Goal: Task Accomplishment & Management: Use online tool/utility

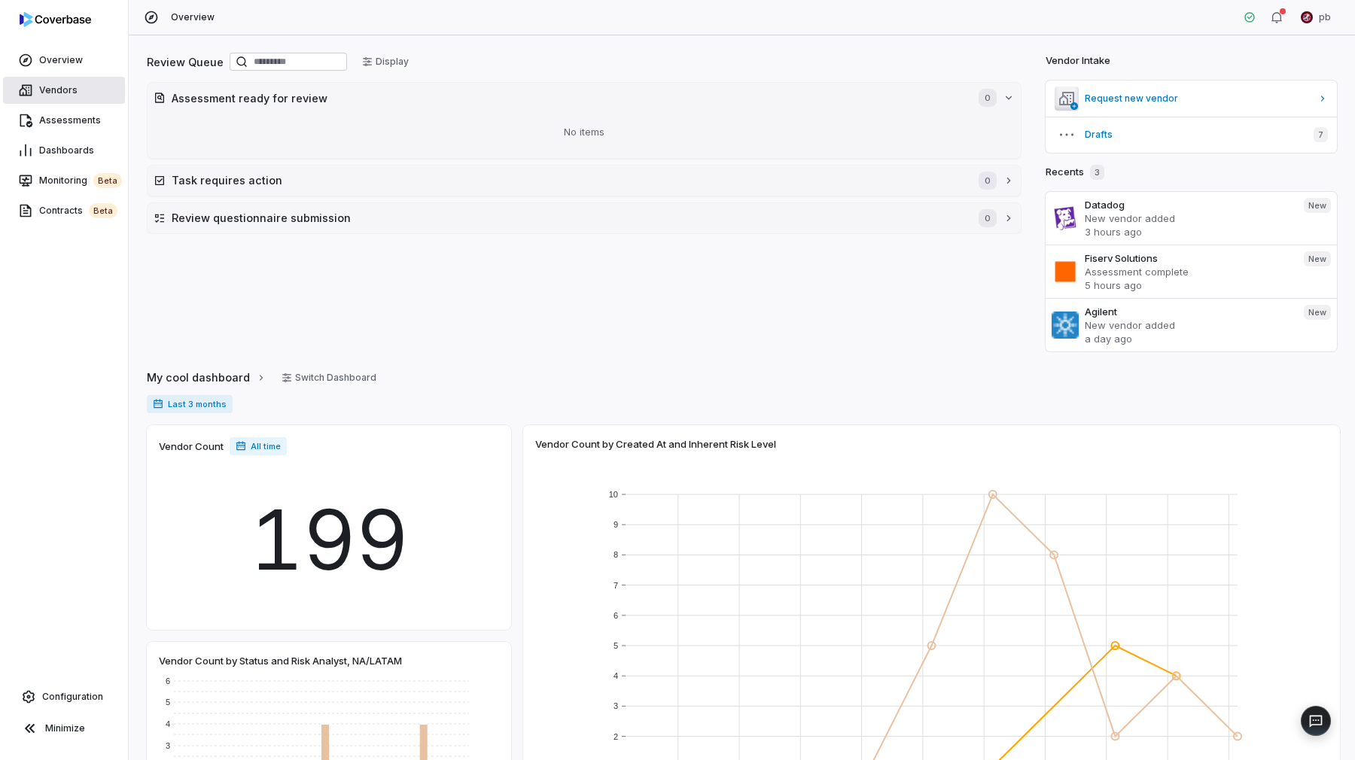
click at [81, 101] on link "Vendors" at bounding box center [64, 90] width 122 height 27
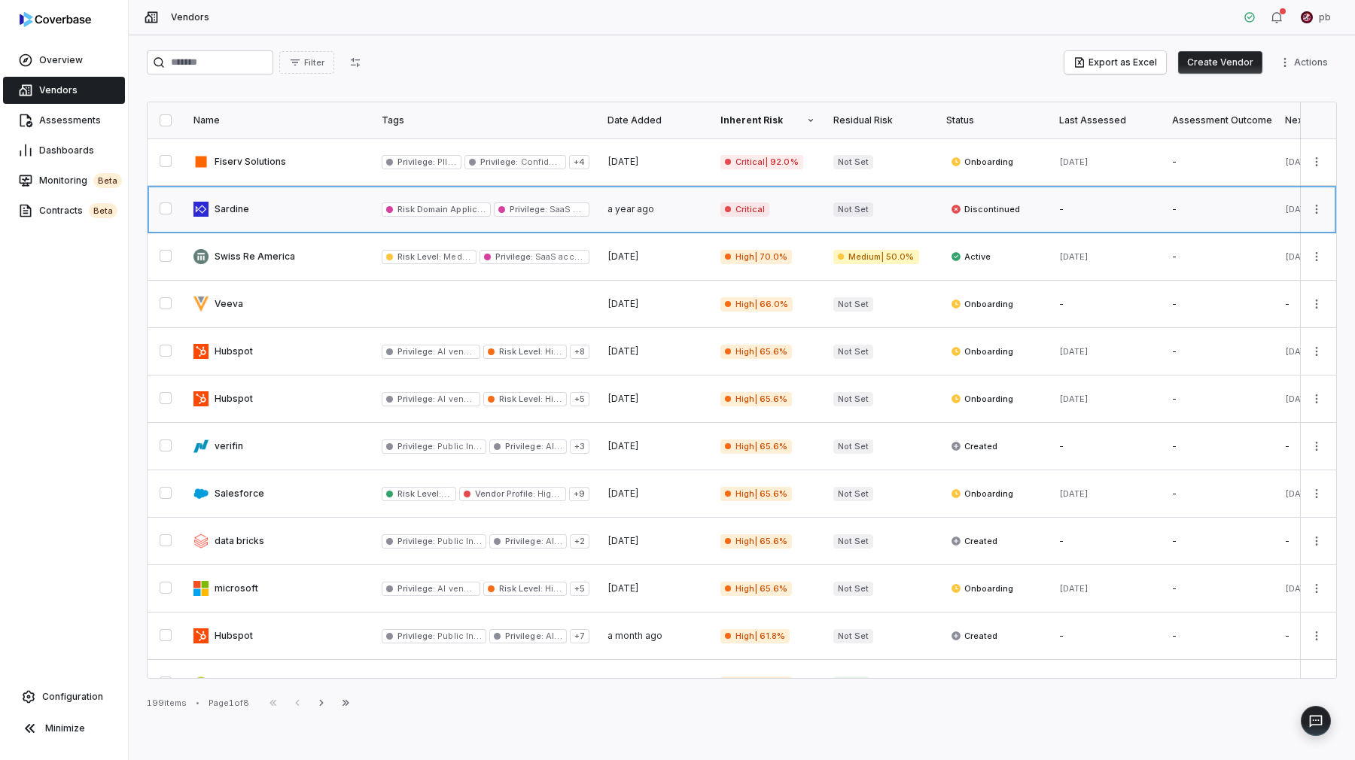
click at [218, 210] on link at bounding box center [278, 209] width 188 height 47
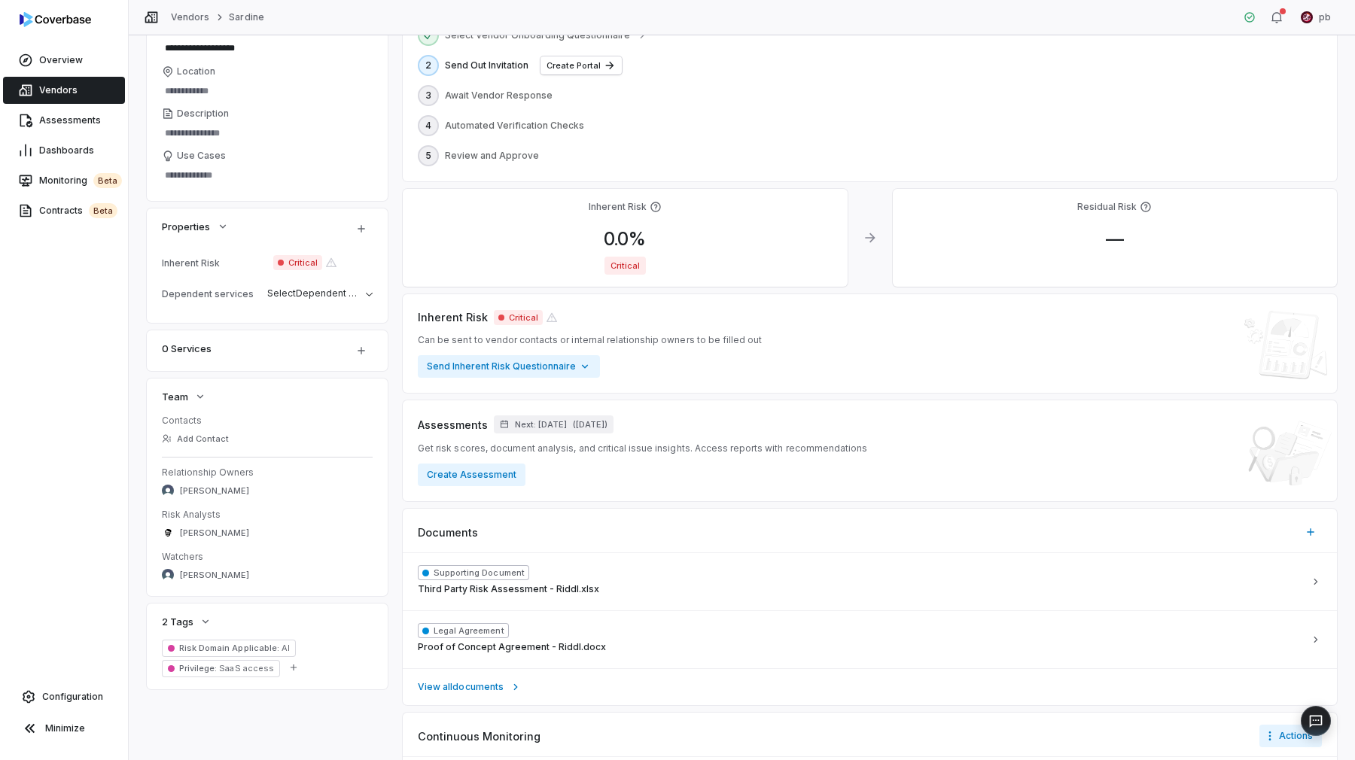
scroll to position [172, 0]
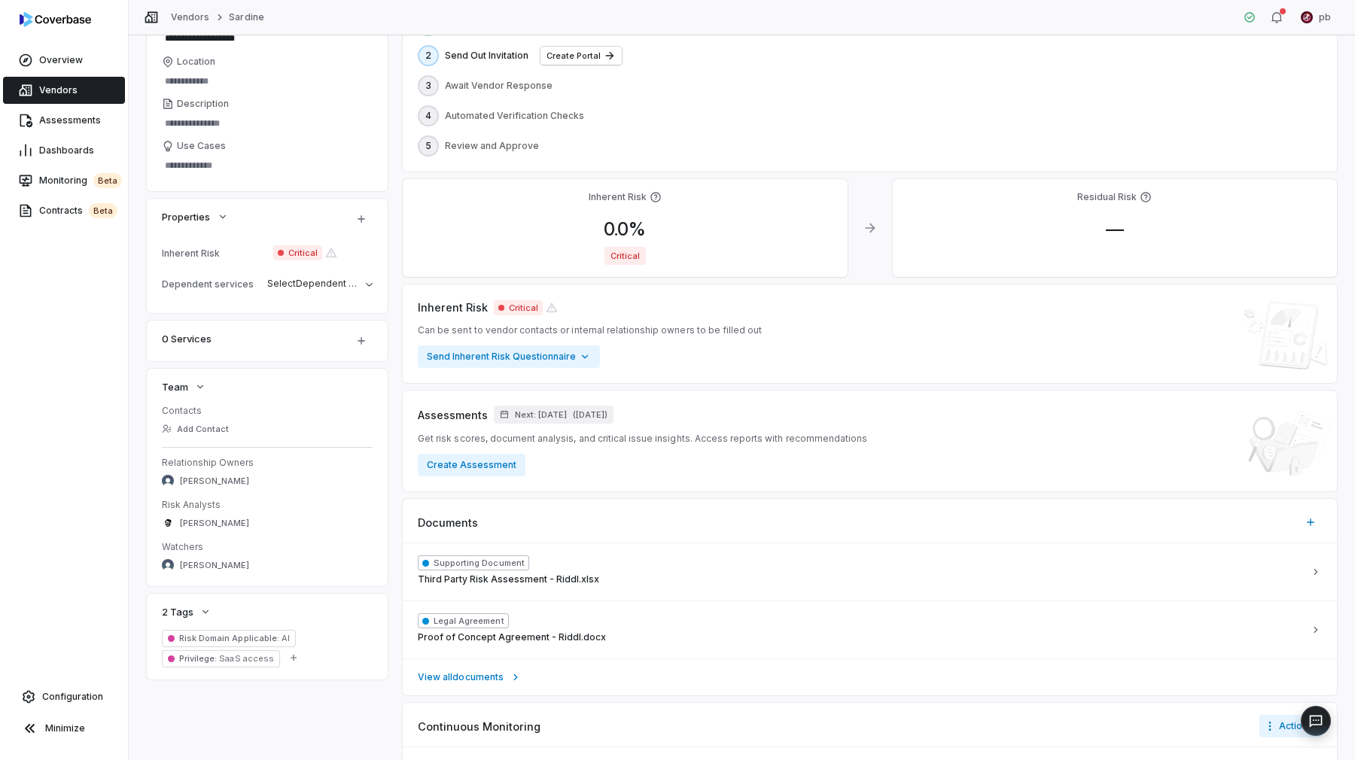
type textarea "*"
click at [62, 128] on link "Assessments" at bounding box center [64, 120] width 122 height 27
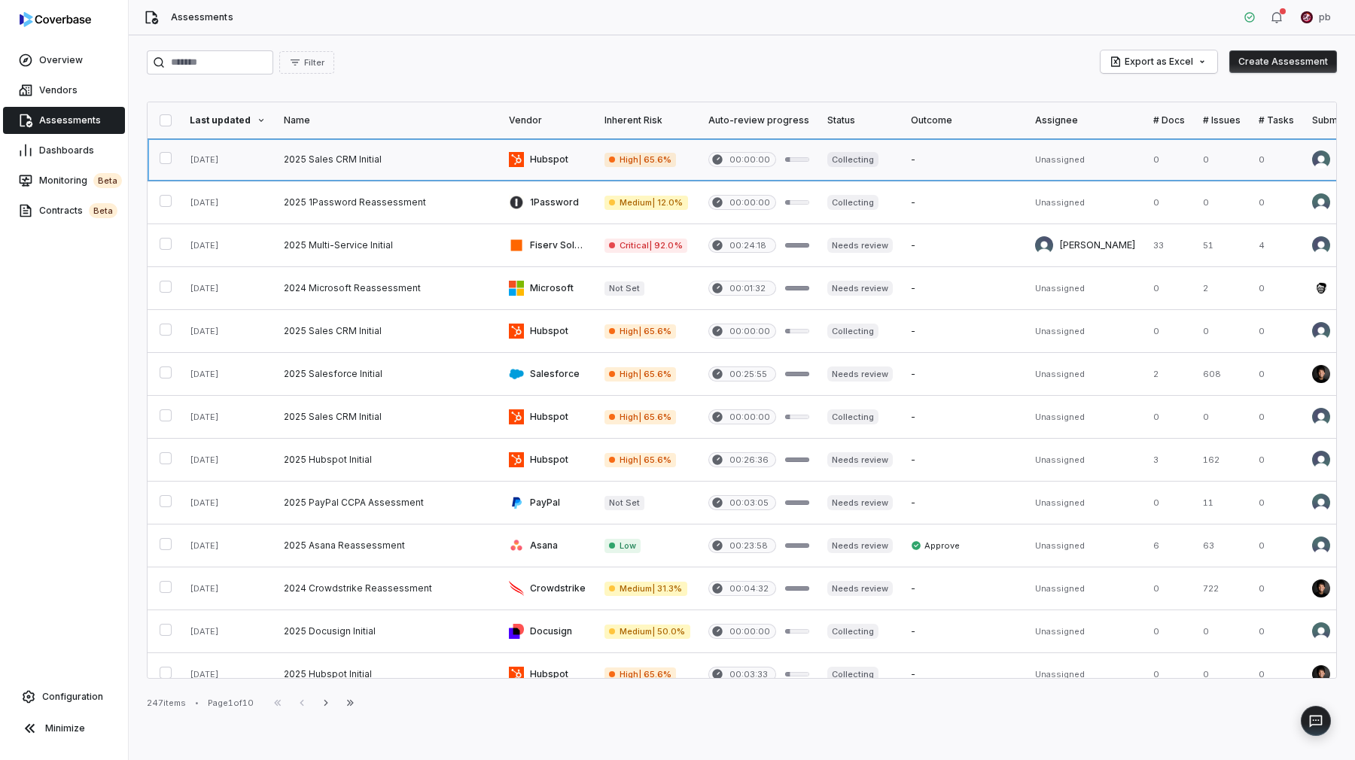
click at [275, 166] on link at bounding box center [387, 159] width 225 height 42
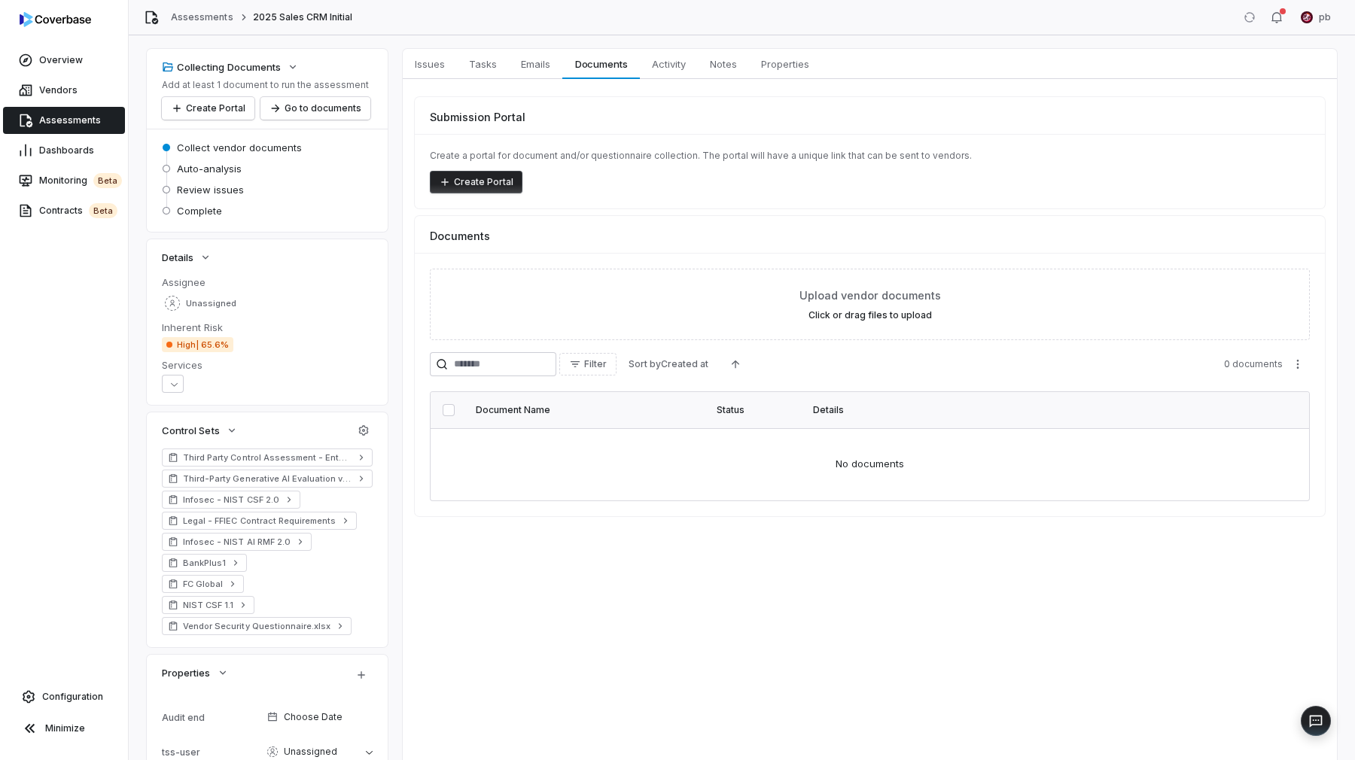
scroll to position [68, 0]
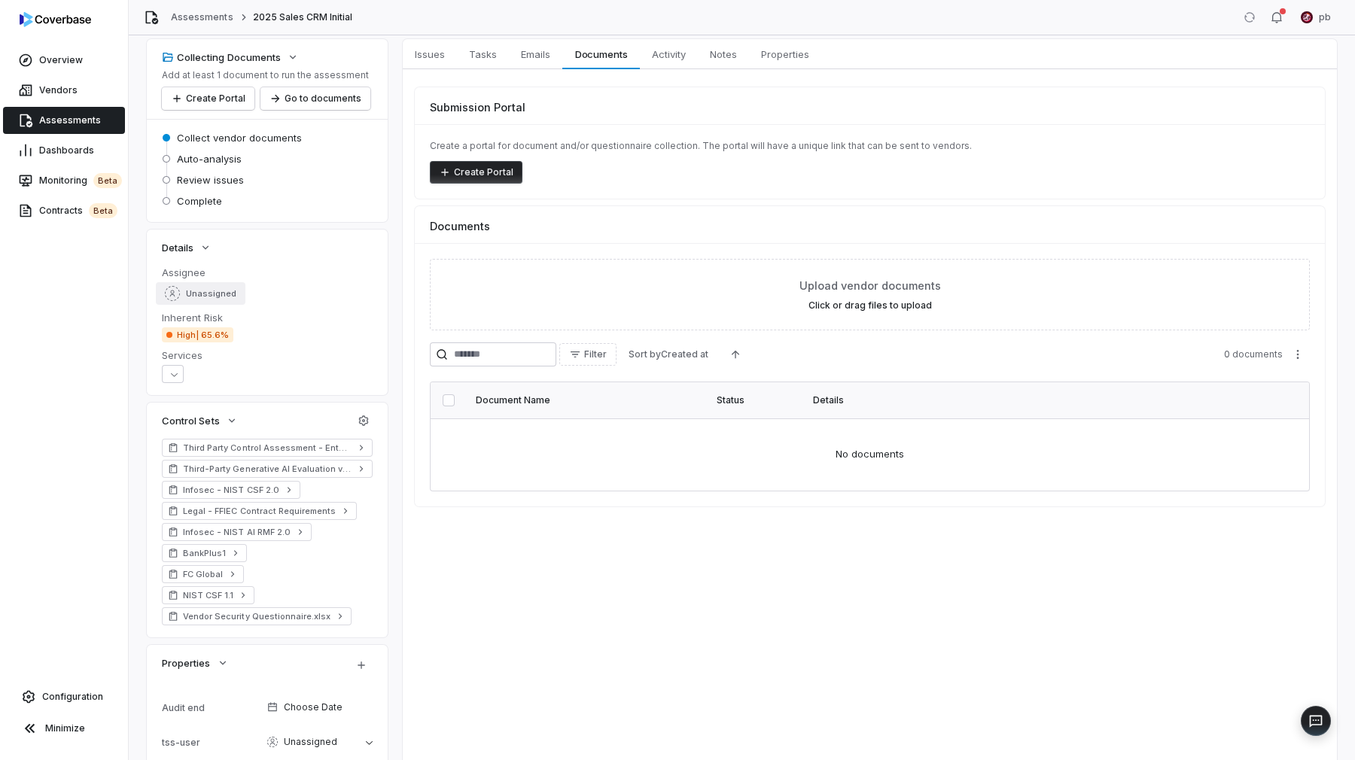
click at [212, 292] on span "Unassigned" at bounding box center [211, 293] width 50 height 11
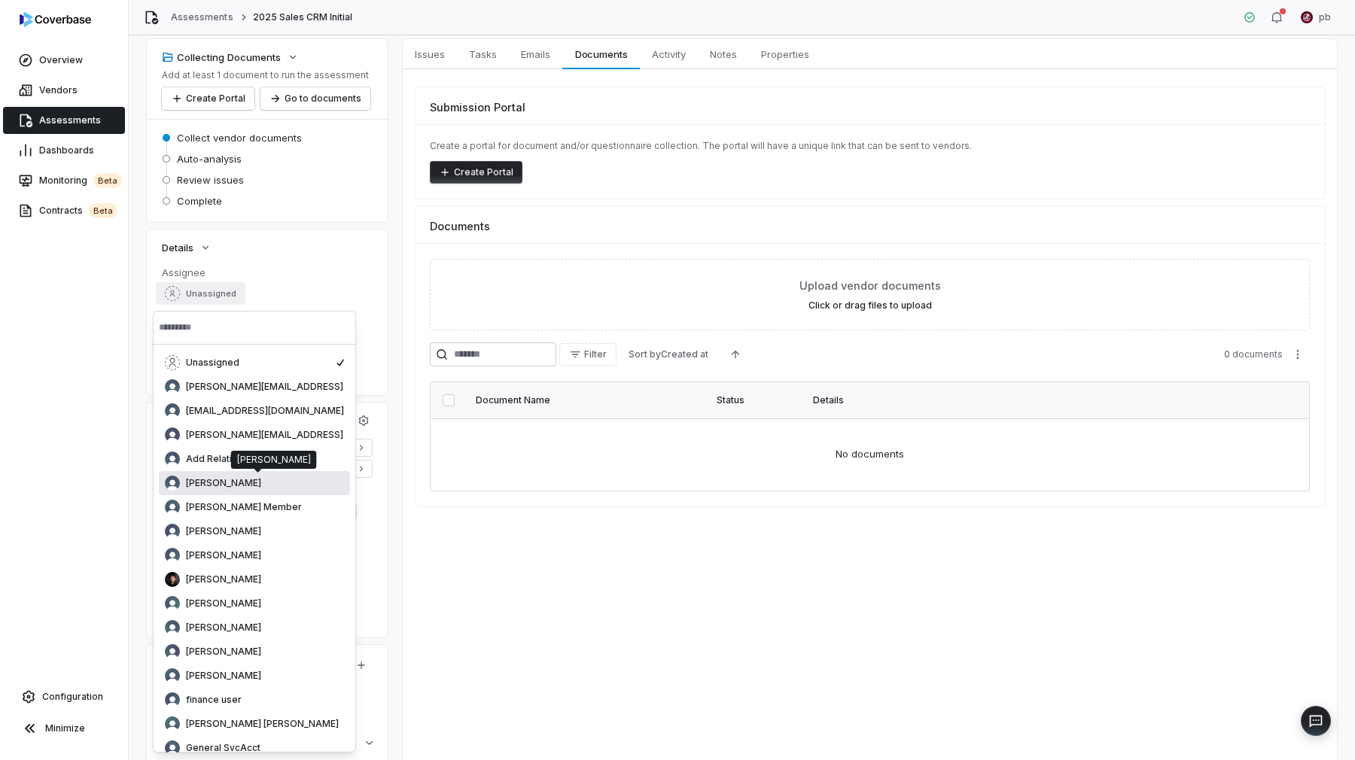
click at [239, 479] on div "[PERSON_NAME]" at bounding box center [254, 483] width 179 height 15
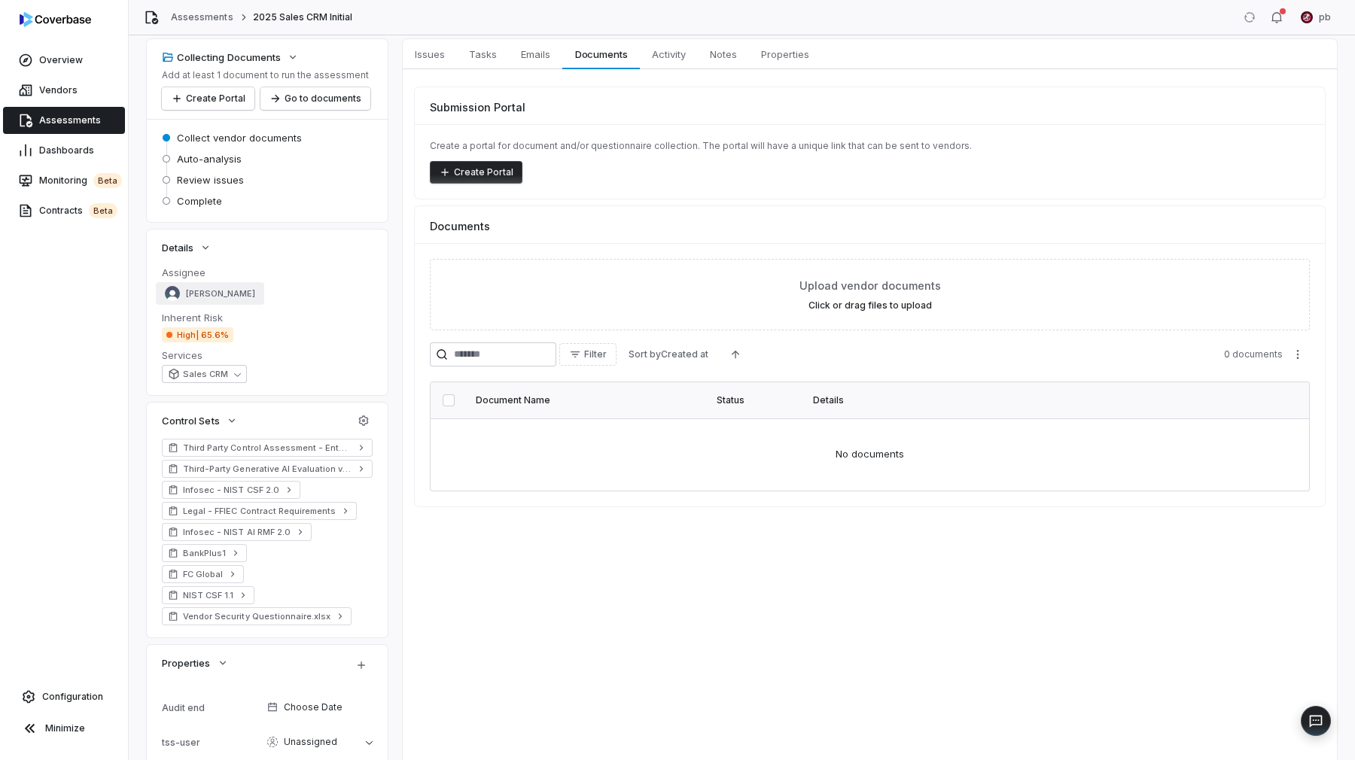
click at [211, 301] on button "[PERSON_NAME]" at bounding box center [210, 293] width 108 height 23
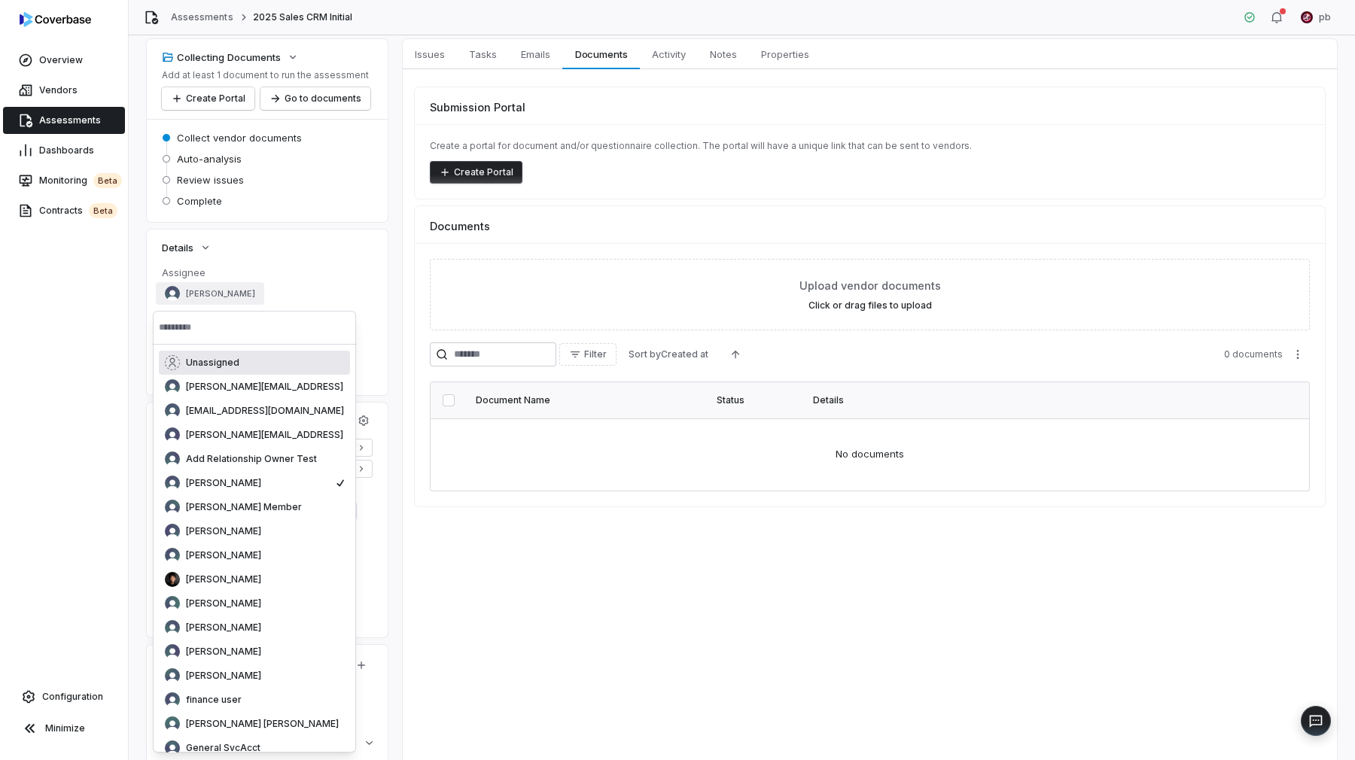
click at [233, 364] on span "Unassigned" at bounding box center [212, 363] width 53 height 12
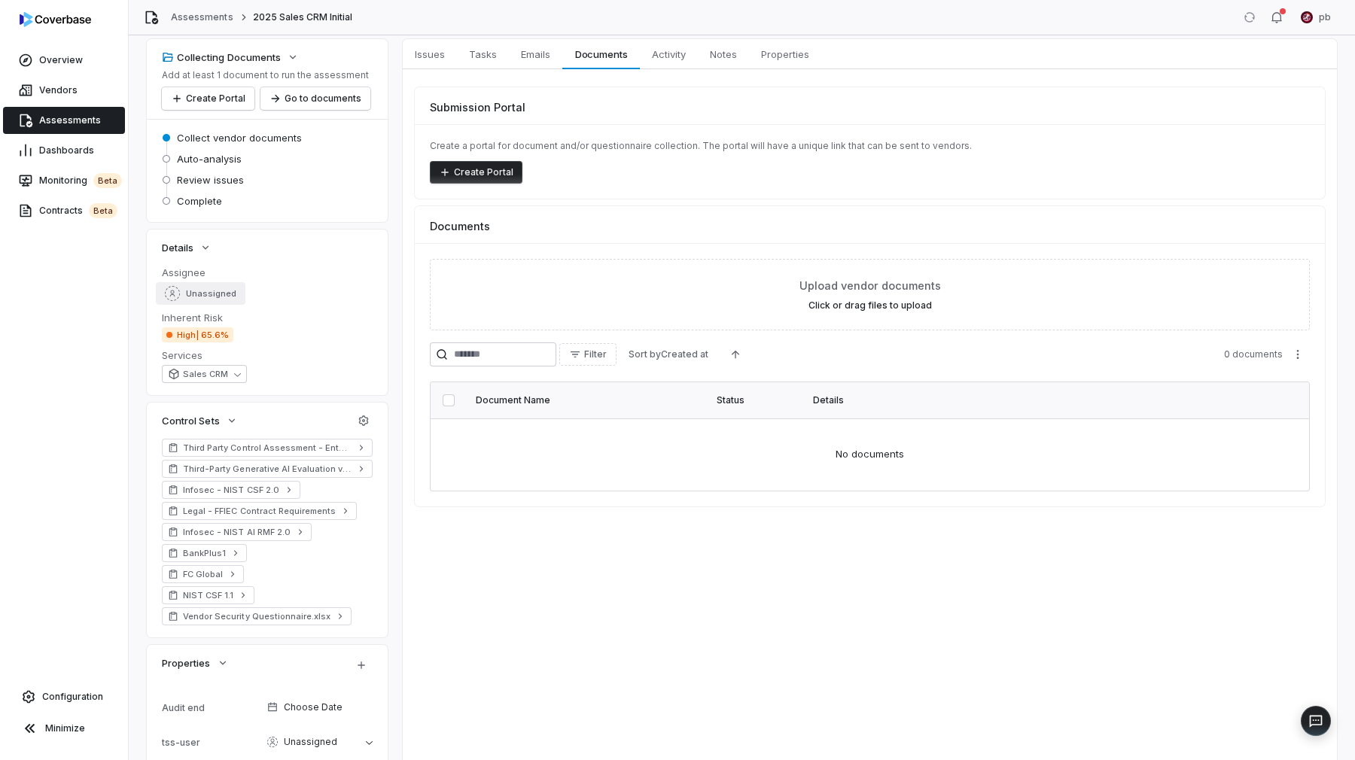
click at [218, 292] on span "Unassigned" at bounding box center [211, 293] width 50 height 11
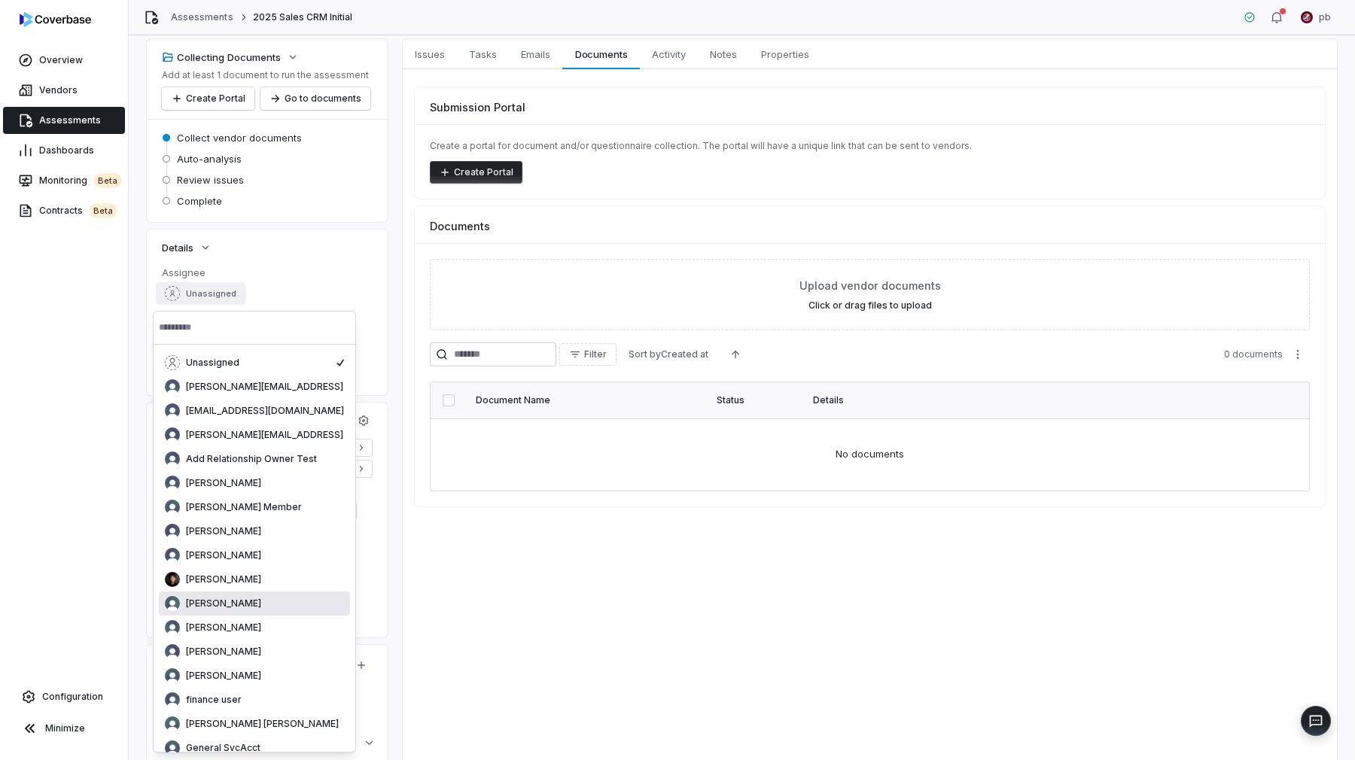
click at [267, 605] on div "[PERSON_NAME]" at bounding box center [254, 603] width 179 height 15
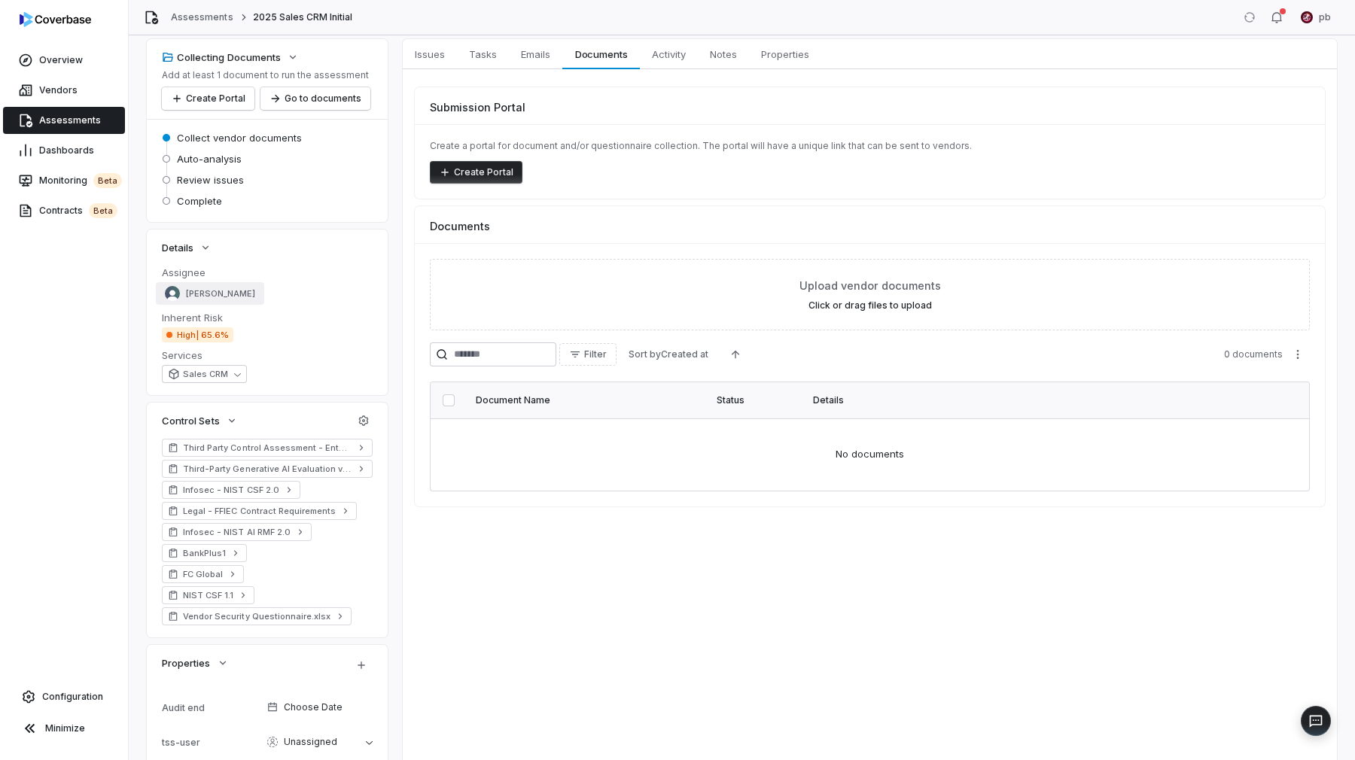
click at [209, 300] on div "[PERSON_NAME]" at bounding box center [210, 293] width 90 height 15
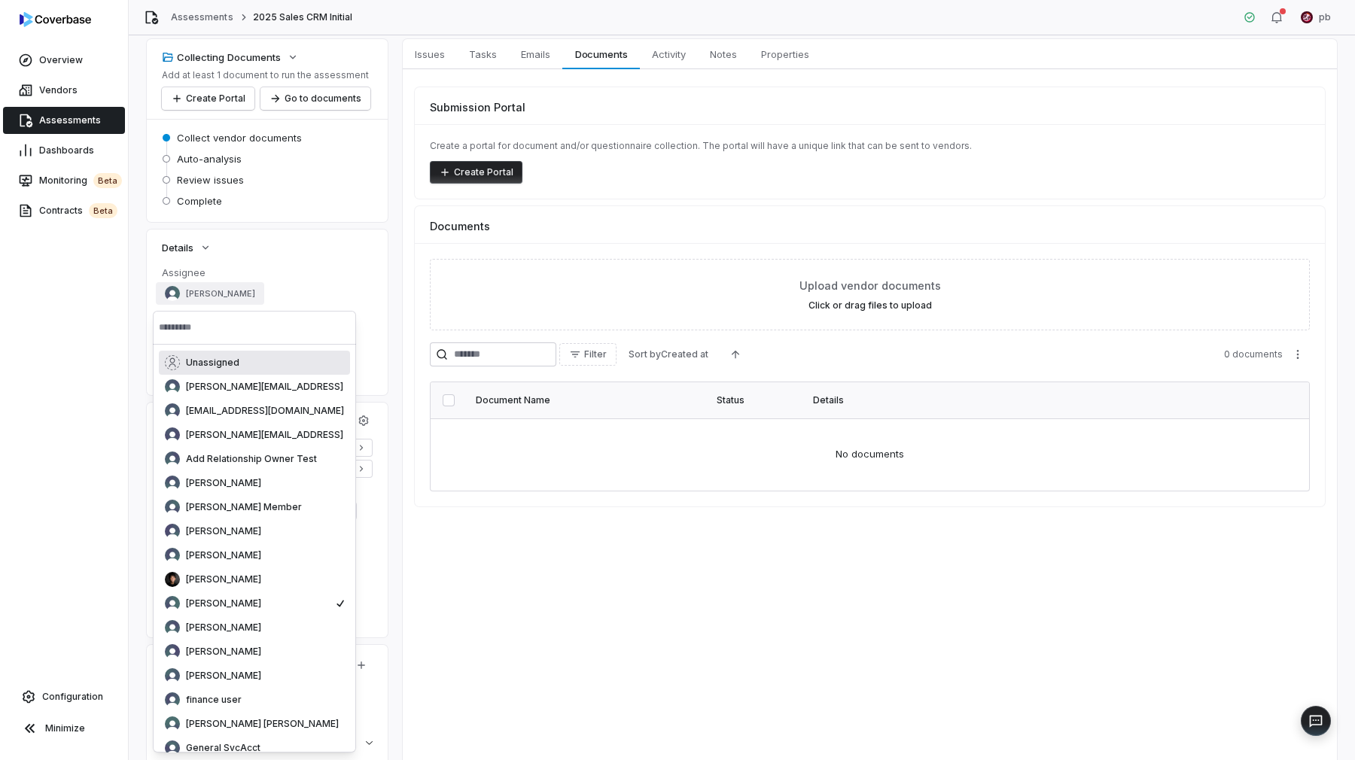
click at [208, 357] on span "Unassigned" at bounding box center [212, 363] width 53 height 12
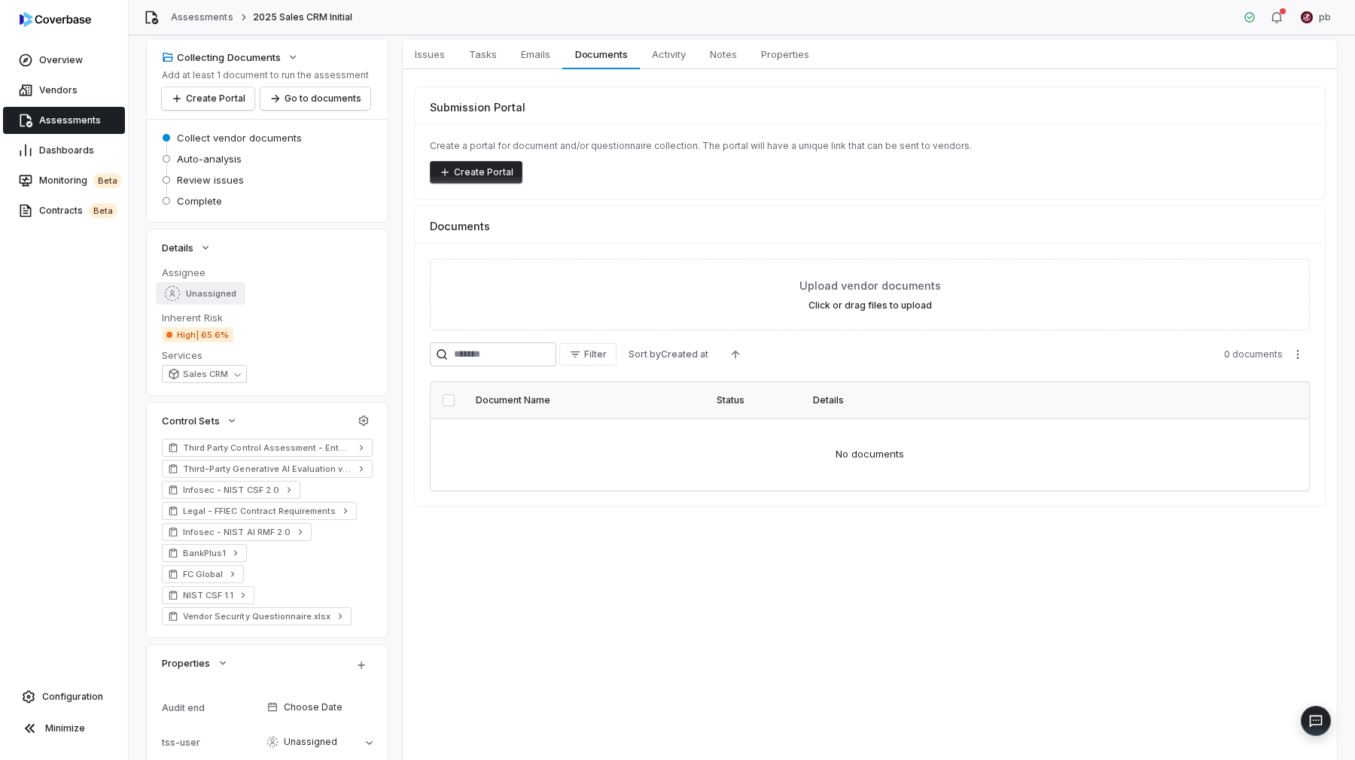
click at [212, 296] on span "Unassigned" at bounding box center [211, 293] width 50 height 11
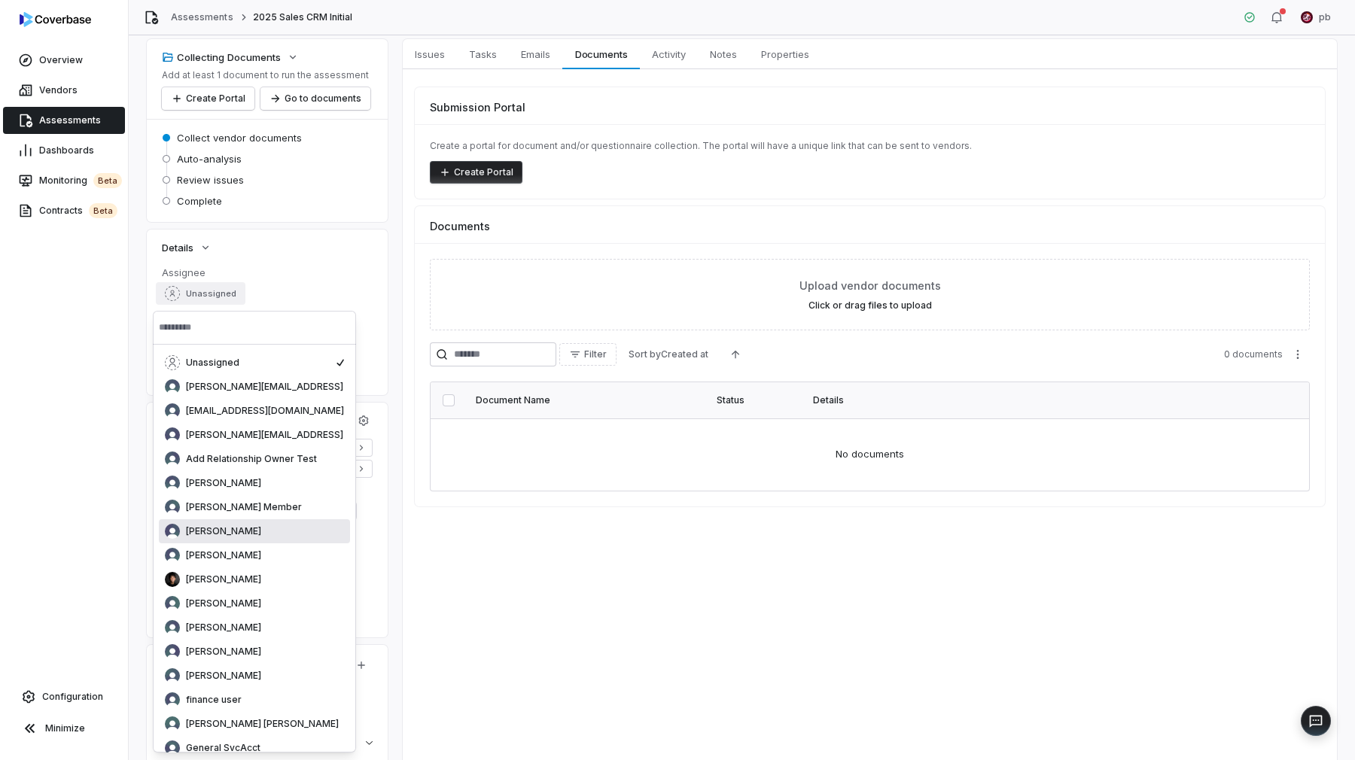
click at [259, 528] on span "[PERSON_NAME]" at bounding box center [223, 531] width 75 height 12
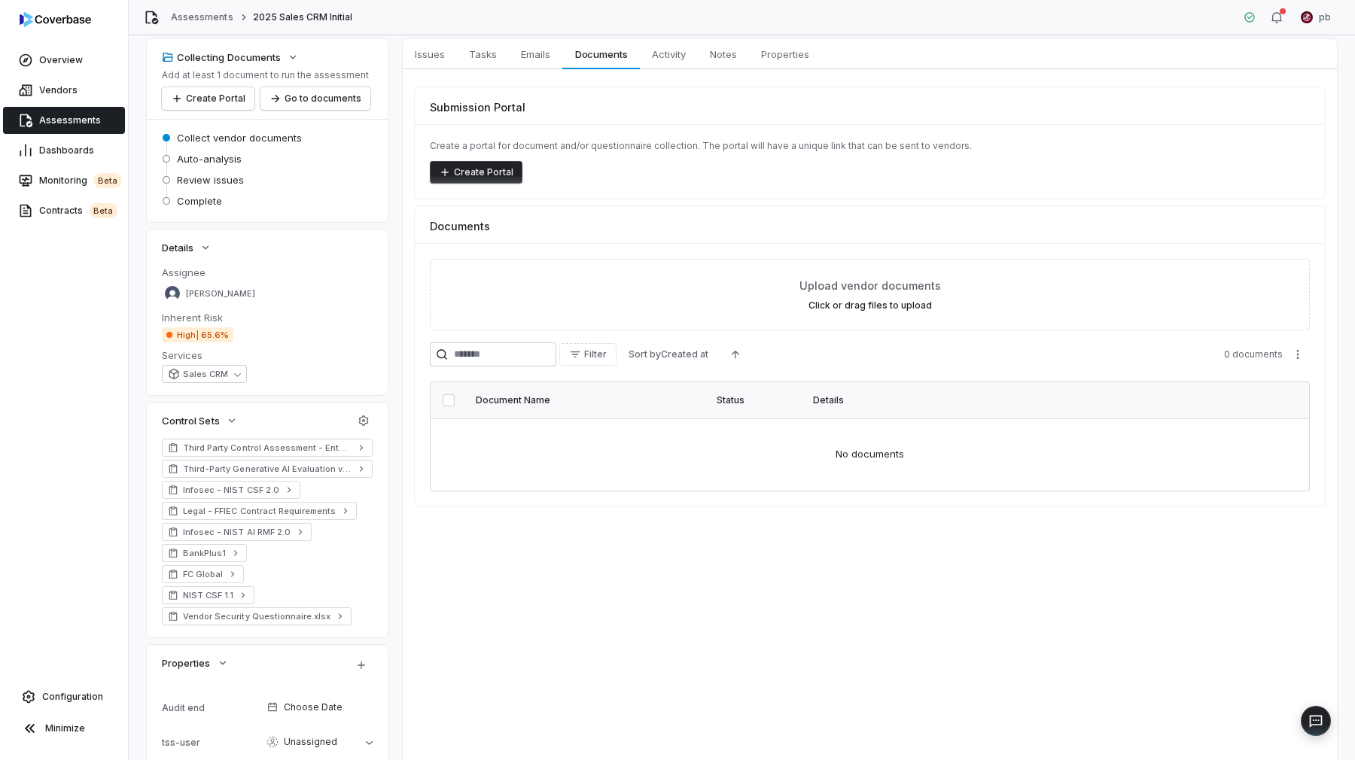
click at [415, 315] on div "Upload vendor documents Click or drag files to upload Filter Sort by Created at…" at bounding box center [870, 374] width 910 height 263
click at [227, 303] on button "[PERSON_NAME]" at bounding box center [210, 293] width 108 height 23
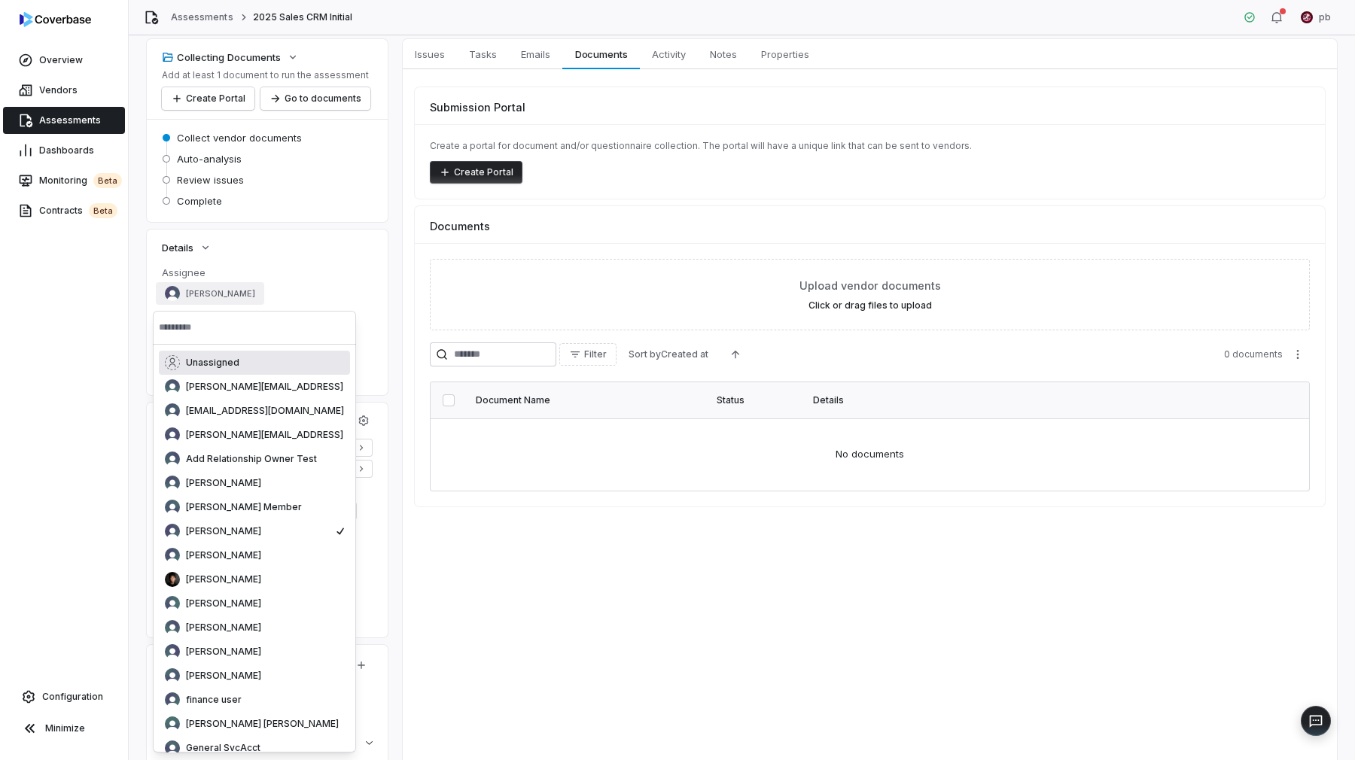
click at [242, 364] on div "Unassigned" at bounding box center [254, 362] width 179 height 15
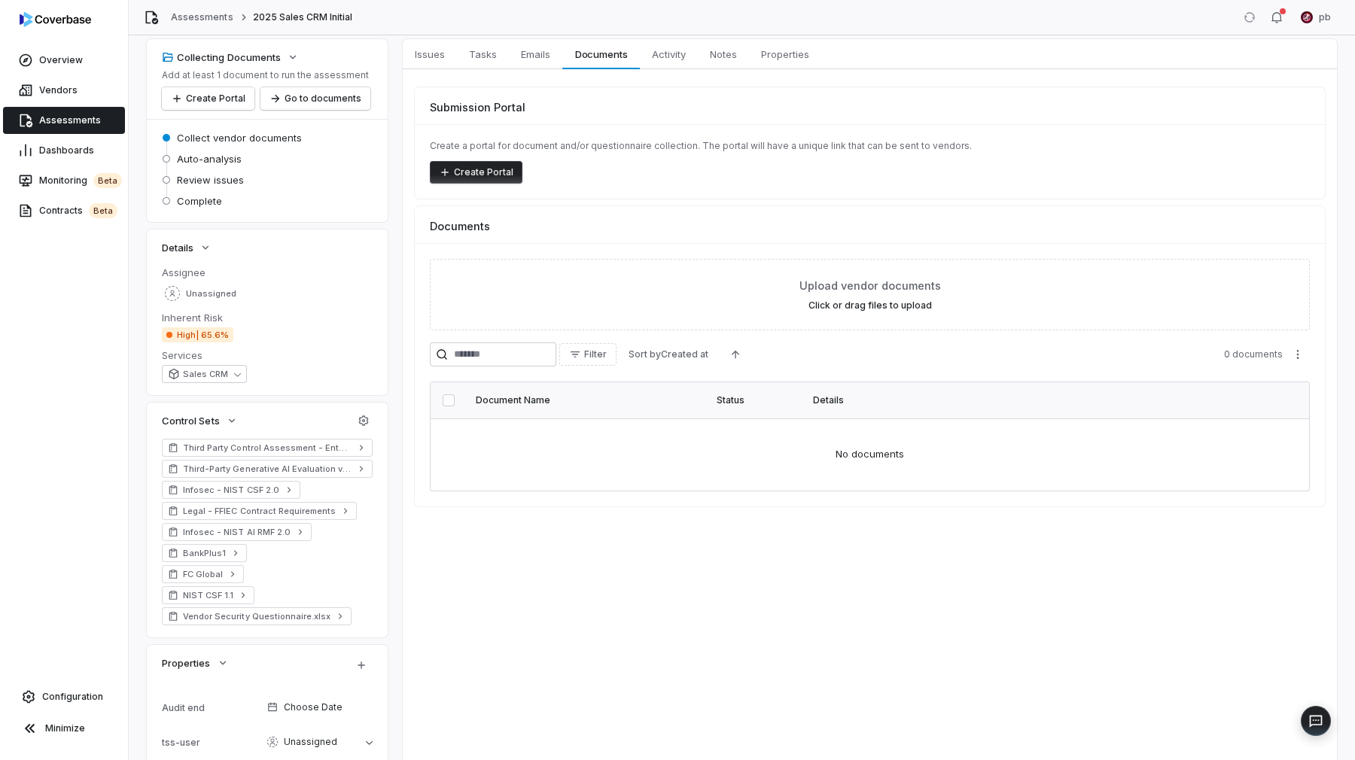
click at [289, 312] on dt "Inherent Risk" at bounding box center [267, 318] width 211 height 14
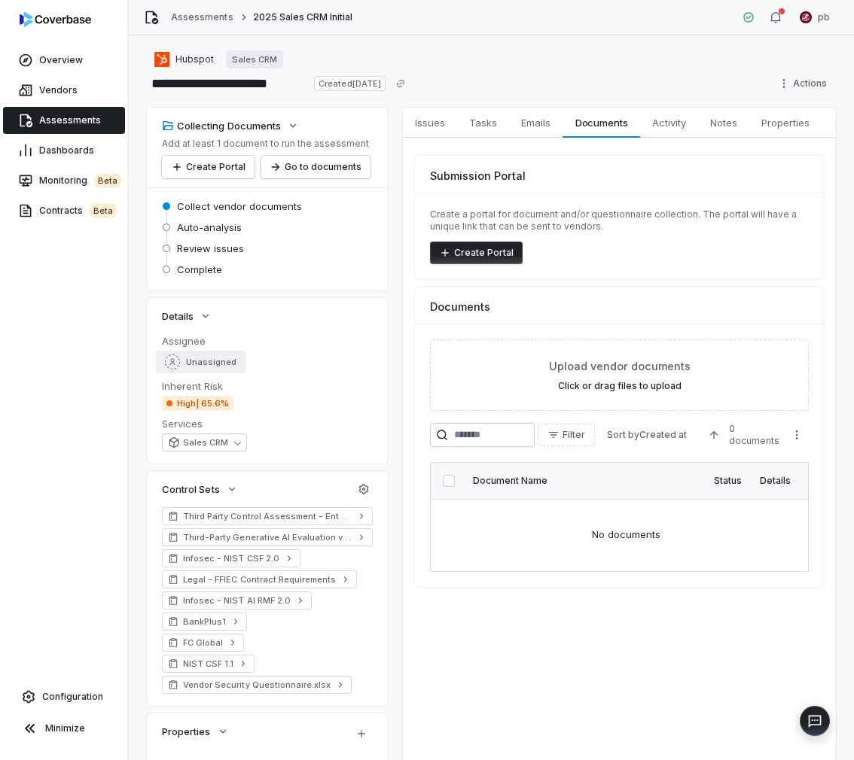
click at [181, 372] on button "Unassigned" at bounding box center [201, 362] width 90 height 23
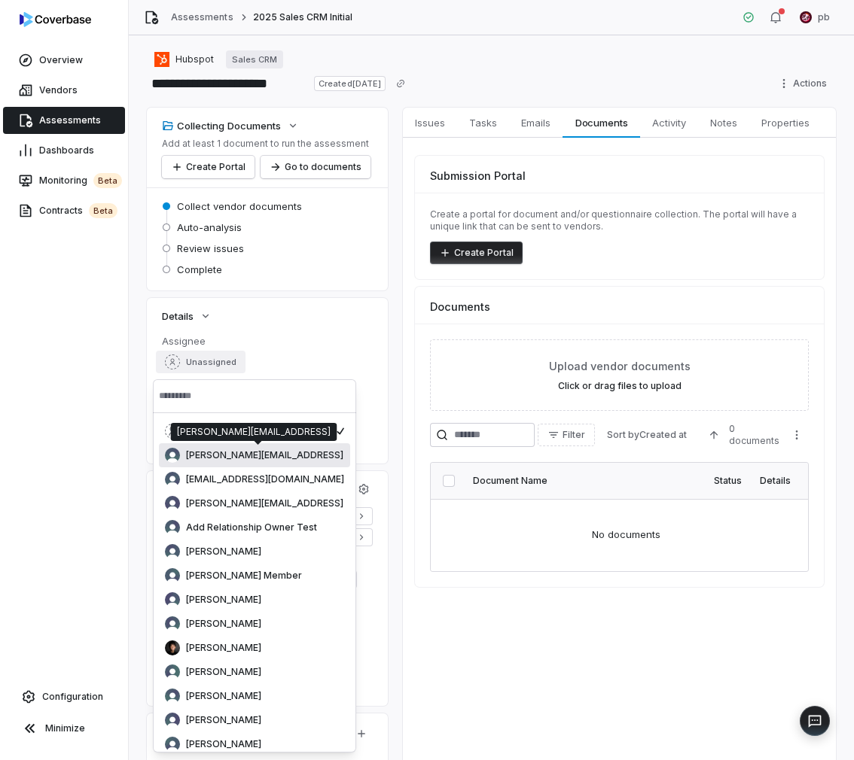
click at [215, 455] on span "[PERSON_NAME][EMAIL_ADDRESS]" at bounding box center [264, 455] width 157 height 12
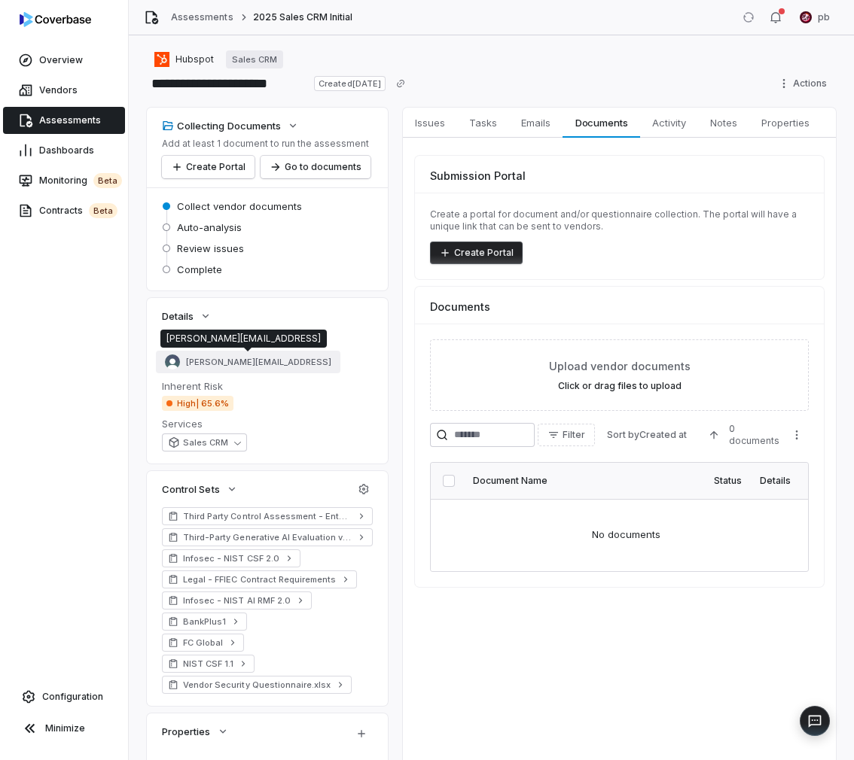
click at [213, 366] on span "[PERSON_NAME][EMAIL_ADDRESS]" at bounding box center [258, 362] width 145 height 11
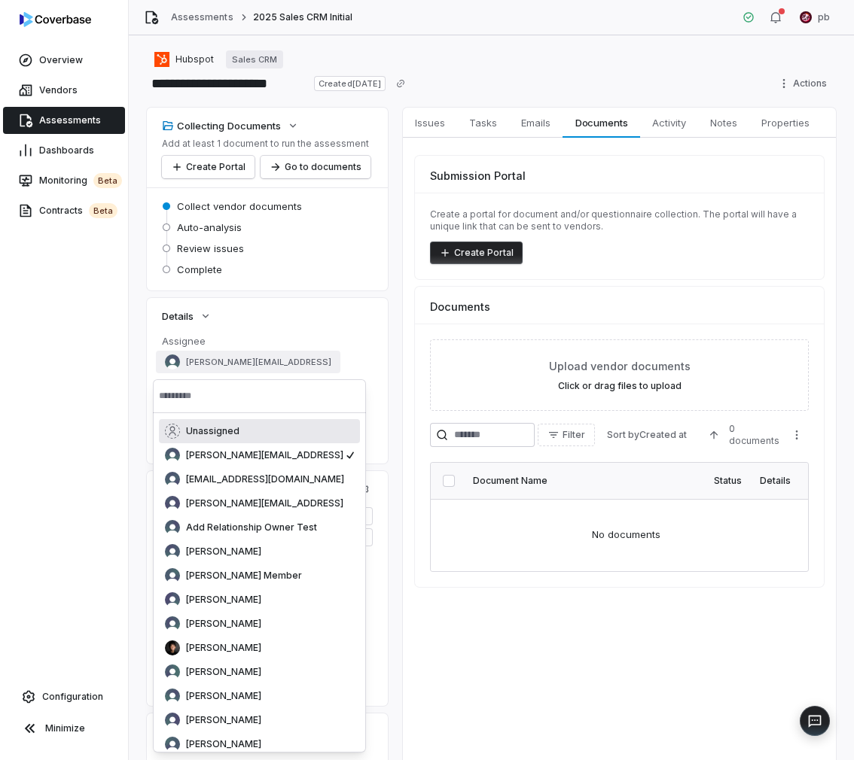
click at [208, 424] on div "Unassigned" at bounding box center [259, 431] width 189 height 15
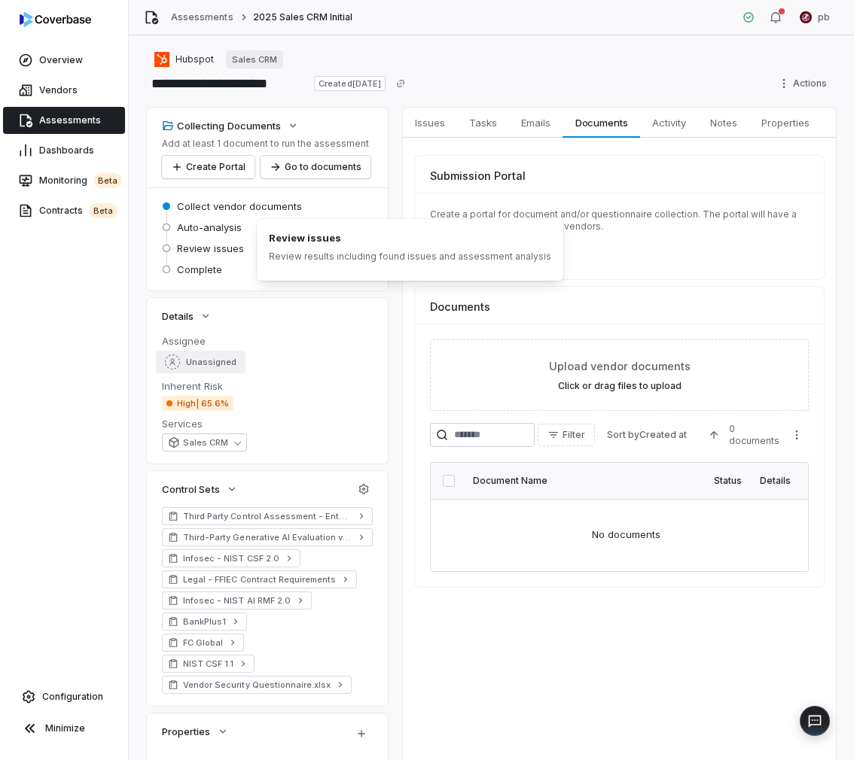
click at [219, 364] on span "Unassigned" at bounding box center [211, 362] width 50 height 11
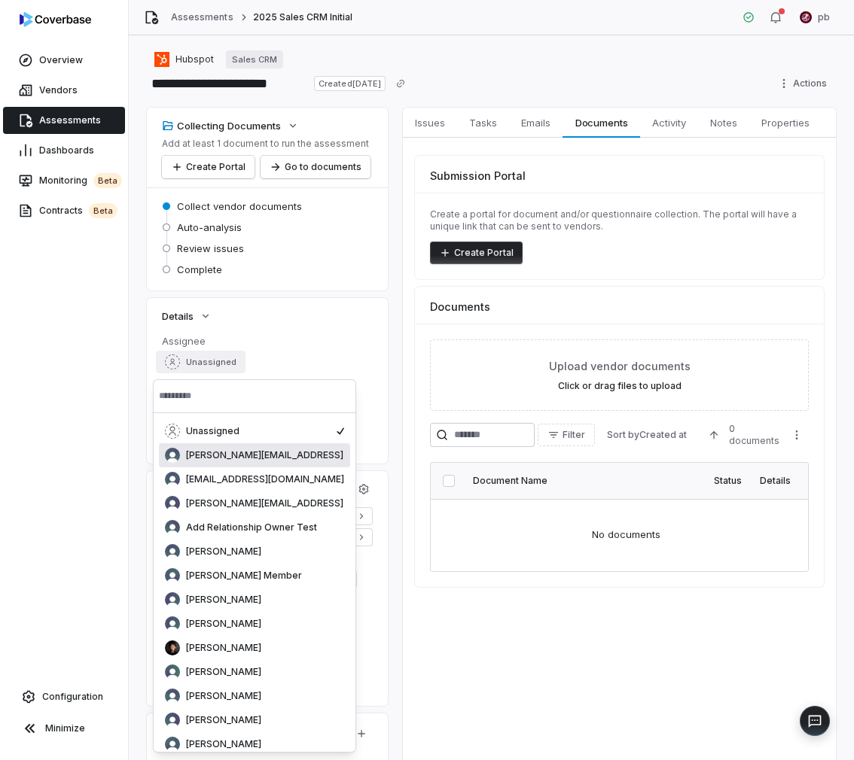
click at [205, 460] on span "[PERSON_NAME][EMAIL_ADDRESS]" at bounding box center [264, 455] width 157 height 12
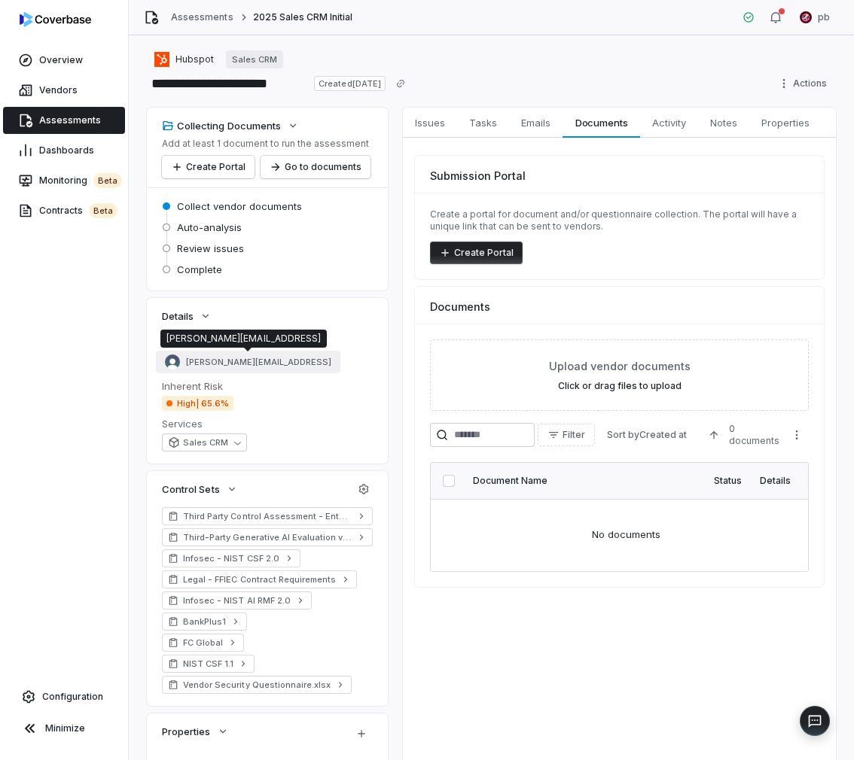
click at [216, 358] on span "[PERSON_NAME][EMAIL_ADDRESS]" at bounding box center [258, 362] width 145 height 11
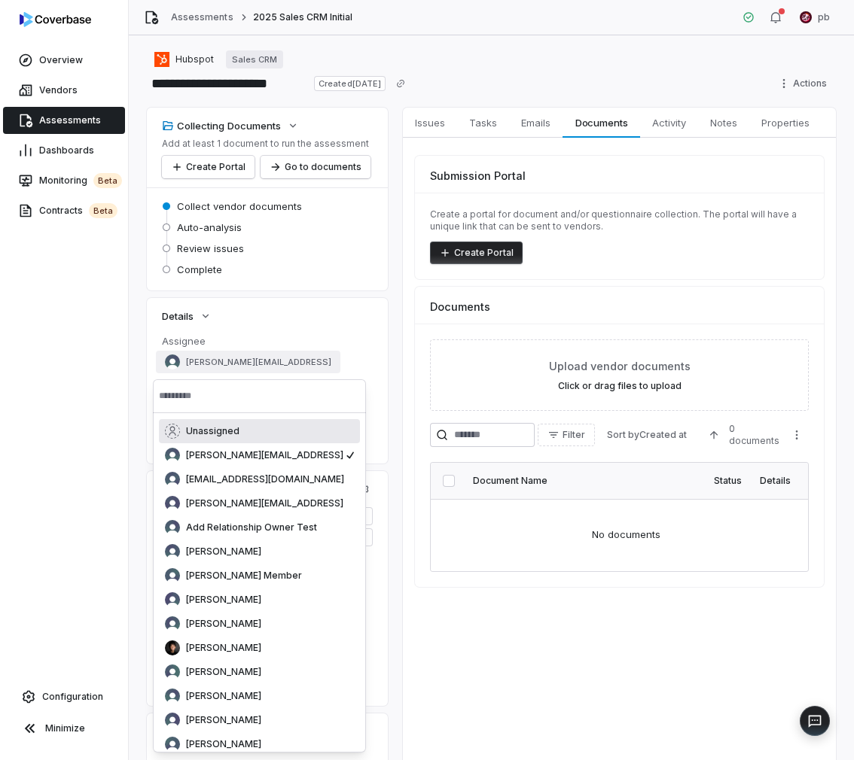
click at [212, 432] on span "Unassigned" at bounding box center [212, 431] width 53 height 12
